Goal: Task Accomplishment & Management: Manage account settings

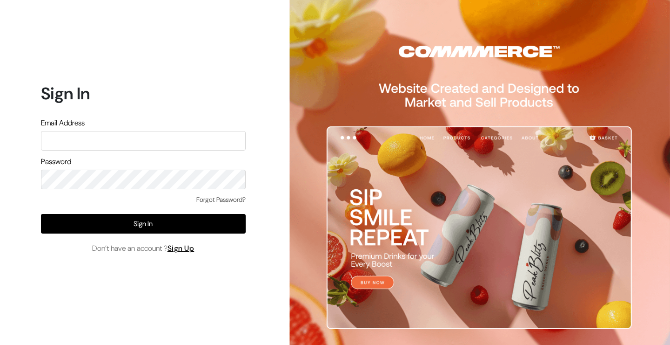
click at [104, 141] on input "text" at bounding box center [143, 141] width 205 height 20
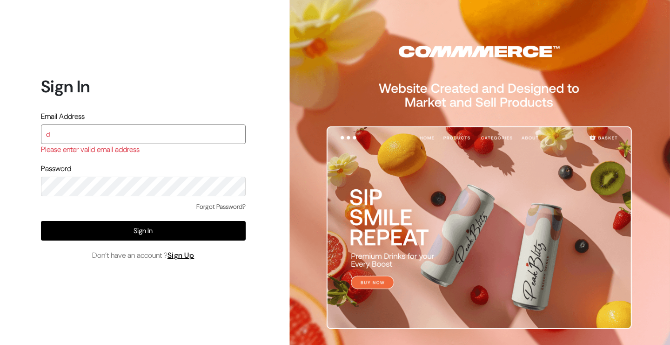
type input "demo@outdocart.in"
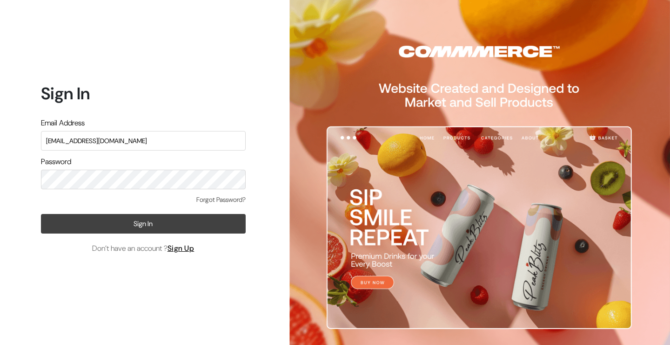
click at [120, 224] on button "Sign In" at bounding box center [143, 224] width 205 height 20
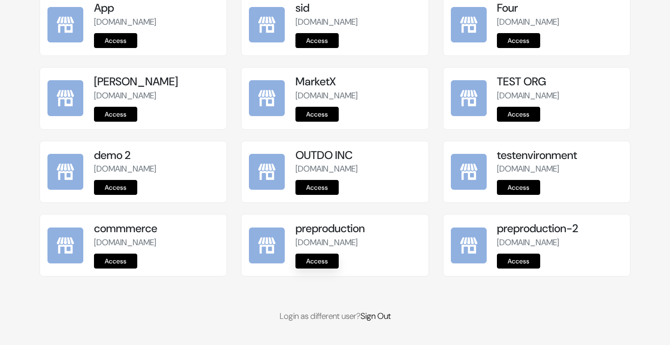
scroll to position [1176, 0]
click at [315, 259] on link "Access" at bounding box center [317, 260] width 43 height 15
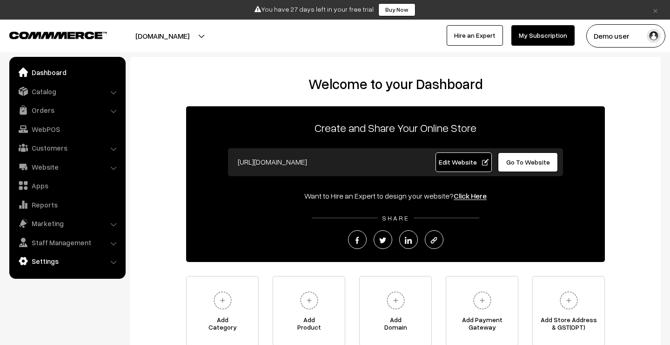
click at [67, 264] on link "Settings" at bounding box center [67, 260] width 111 height 17
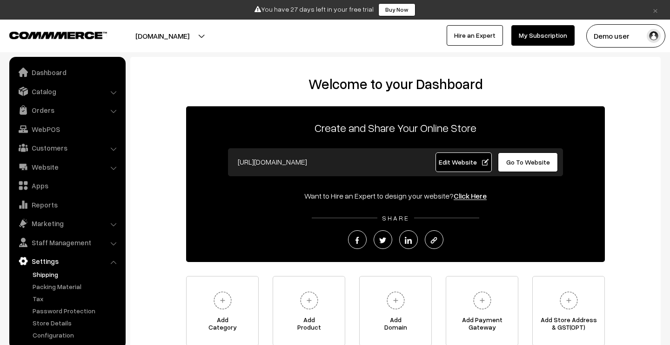
click at [60, 271] on link "Shipping" at bounding box center [76, 274] width 92 height 10
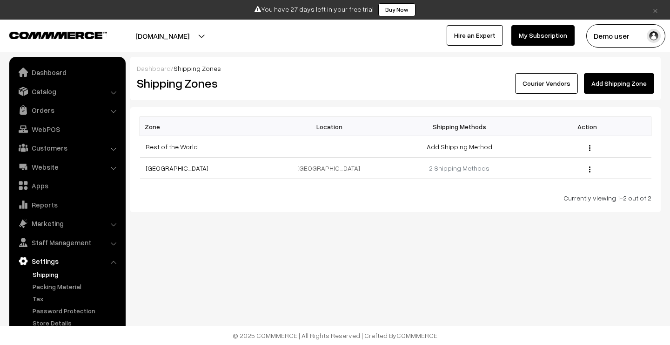
click at [554, 84] on link "Courier Vendors" at bounding box center [546, 83] width 63 height 20
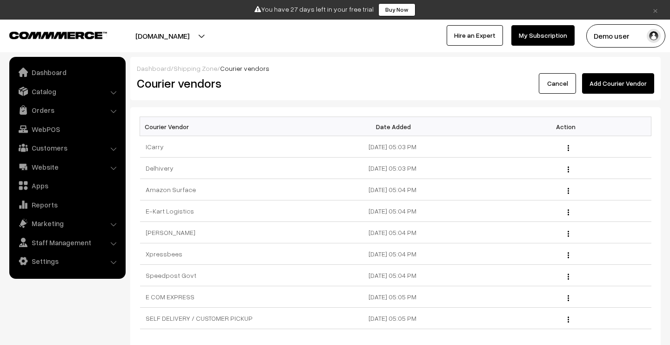
click at [625, 75] on button "Add Courier Vendor" at bounding box center [618, 83] width 72 height 20
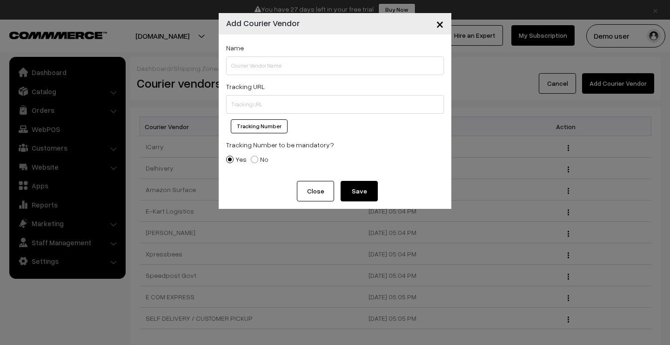
click at [438, 24] on span "×" at bounding box center [440, 23] width 8 height 17
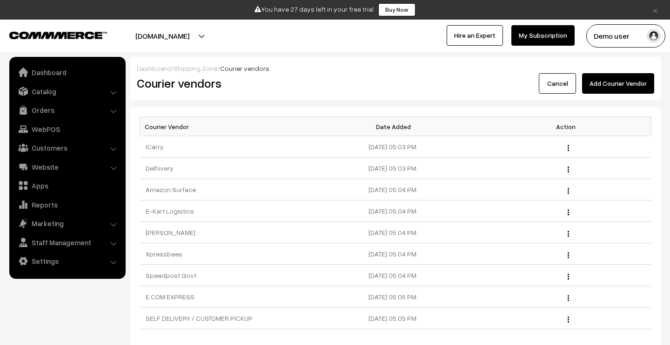
click at [627, 89] on button "Add Courier Vendor" at bounding box center [618, 83] width 72 height 20
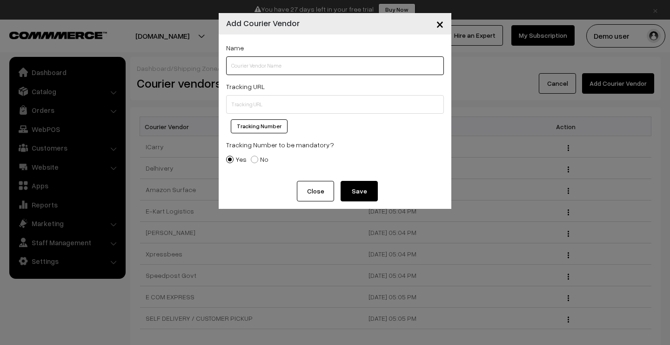
click at [329, 65] on input "text" at bounding box center [335, 65] width 218 height 19
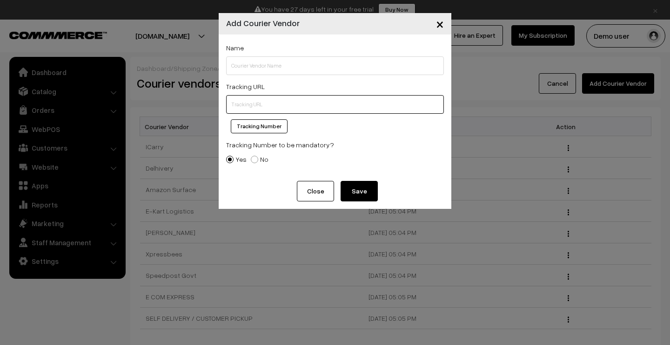
click at [311, 100] on input "text" at bounding box center [335, 104] width 218 height 19
click at [263, 129] on button "Tracking Number" at bounding box center [259, 126] width 57 height 14
click at [231, 102] on input "%%tracking.number%%" at bounding box center [335, 104] width 218 height 19
type input "dtdc.com/track=%%tracking.number%%"
click at [366, 145] on div "Tracking Number to be mandatory? Yes No" at bounding box center [335, 153] width 218 height 29
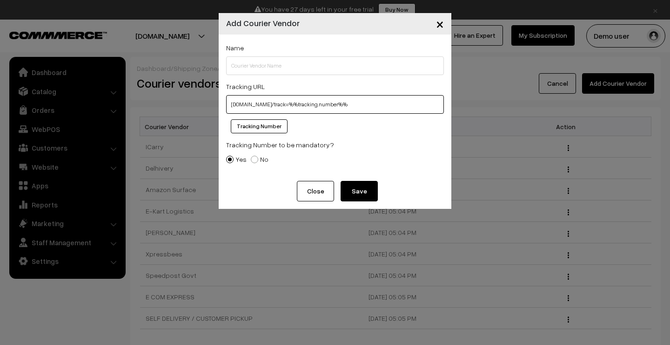
drag, startPoint x: 271, startPoint y: 105, endPoint x: 345, endPoint y: 104, distance: 73.6
click at [345, 104] on input "dtdc.com/track=%%tracking.number%%" at bounding box center [335, 104] width 218 height 19
click at [345, 147] on div "Tracking Number to be mandatory? Yes No" at bounding box center [335, 153] width 218 height 29
click at [439, 27] on span "×" at bounding box center [440, 23] width 8 height 17
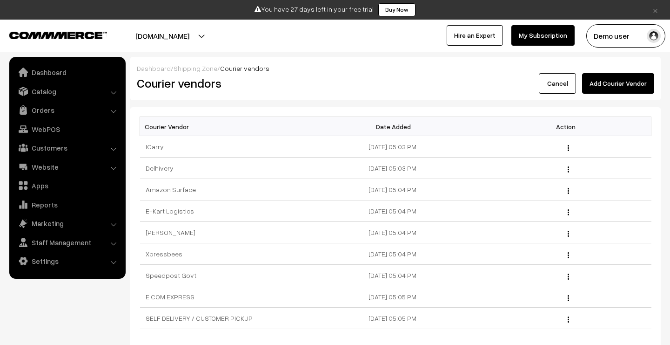
click at [183, 69] on link "Shipping Zone" at bounding box center [196, 68] width 44 height 8
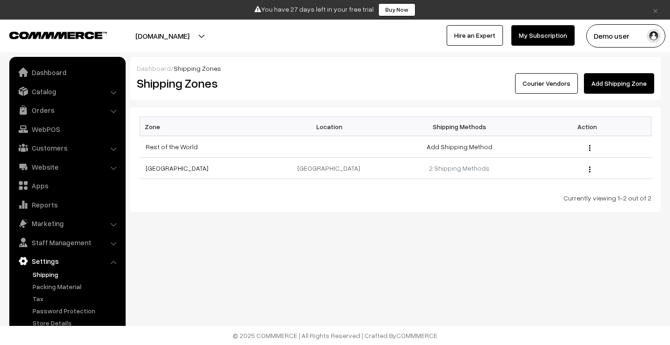
click at [545, 84] on link "Courier Vendors" at bounding box center [546, 83] width 63 height 20
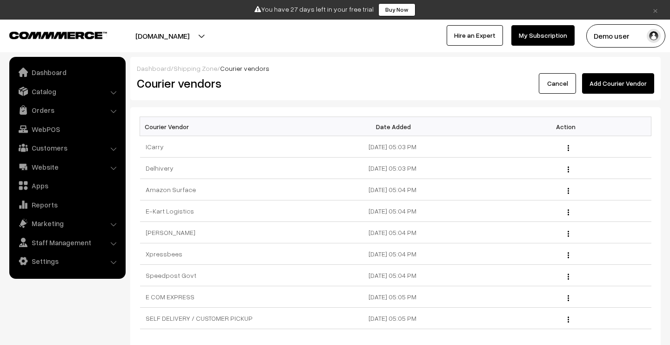
click at [571, 80] on link "Cancel" at bounding box center [557, 83] width 37 height 20
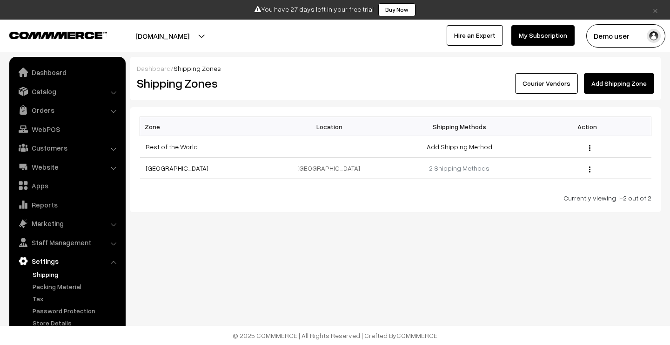
click at [571, 80] on link "Courier Vendors" at bounding box center [546, 83] width 63 height 20
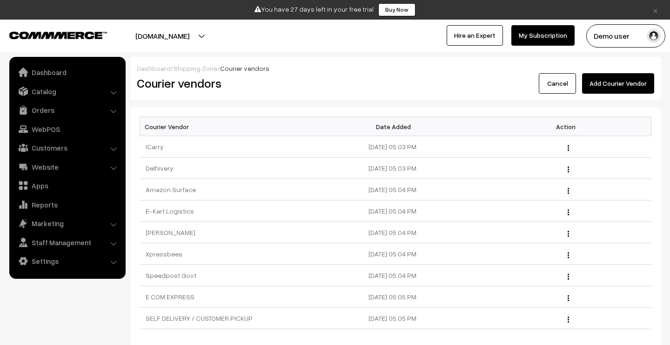
click at [551, 83] on link "Cancel" at bounding box center [557, 83] width 37 height 20
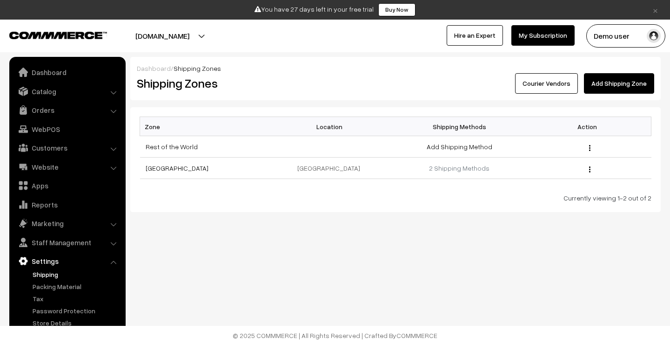
click at [563, 85] on link "Courier Vendors" at bounding box center [546, 83] width 63 height 20
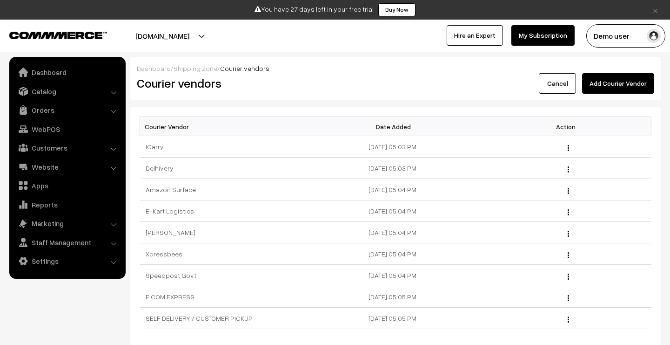
click at [558, 83] on link "Cancel" at bounding box center [557, 83] width 37 height 20
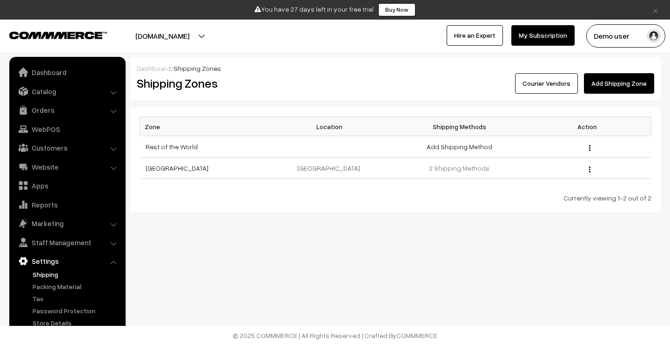
click at [538, 81] on link "Courier Vendors" at bounding box center [546, 83] width 63 height 20
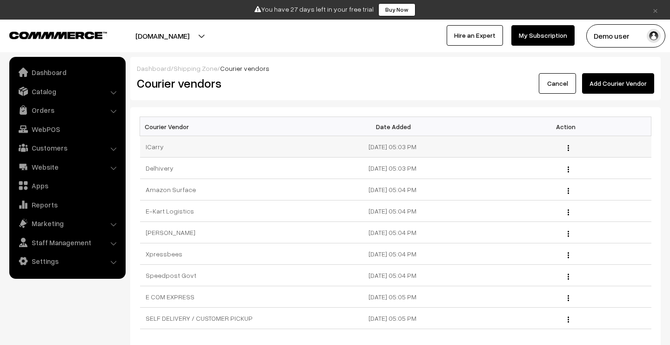
click at [568, 146] on img "button" at bounding box center [568, 148] width 1 height 6
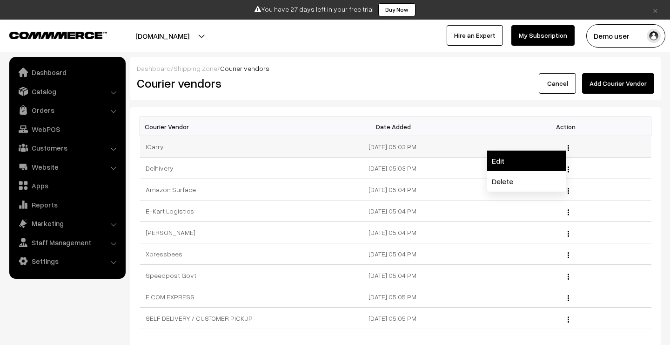
click at [553, 159] on link "Edit" at bounding box center [526, 160] width 79 height 20
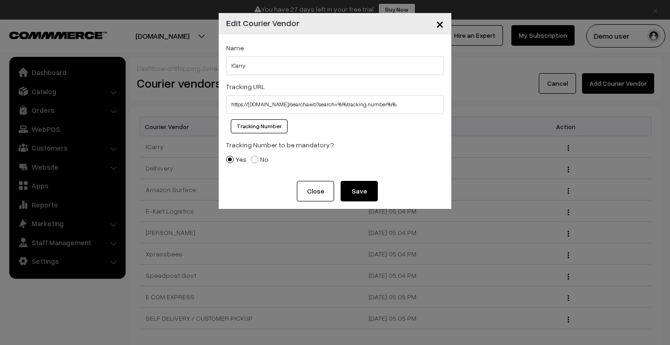
click at [439, 28] on span "×" at bounding box center [440, 23] width 8 height 17
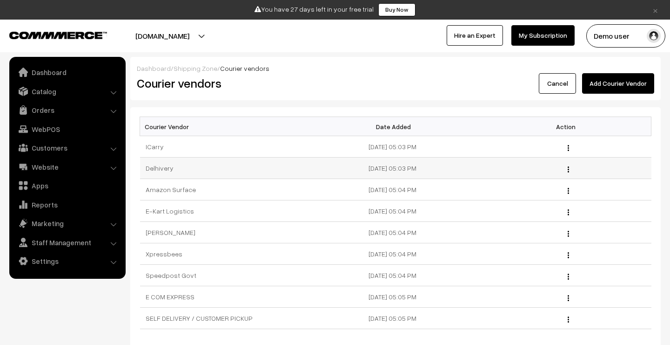
click at [567, 168] on div "Edit Delete" at bounding box center [566, 168] width 159 height 10
click at [570, 168] on div "Edit Delete" at bounding box center [566, 168] width 159 height 10
click at [569, 169] on img "button" at bounding box center [568, 169] width 1 height 6
click at [549, 177] on link "Edit" at bounding box center [526, 182] width 79 height 20
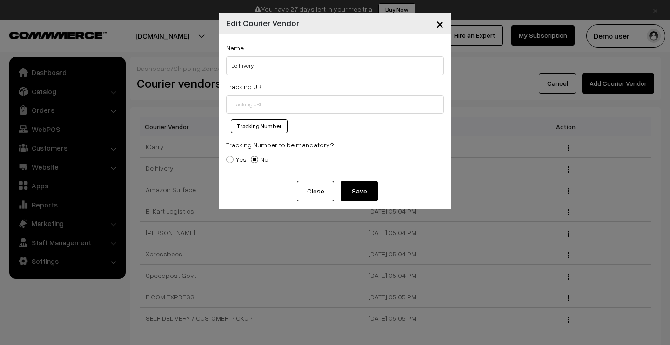
click at [321, 190] on button "Close" at bounding box center [315, 191] width 37 height 20
